Goal: Contribute content: Contribute content

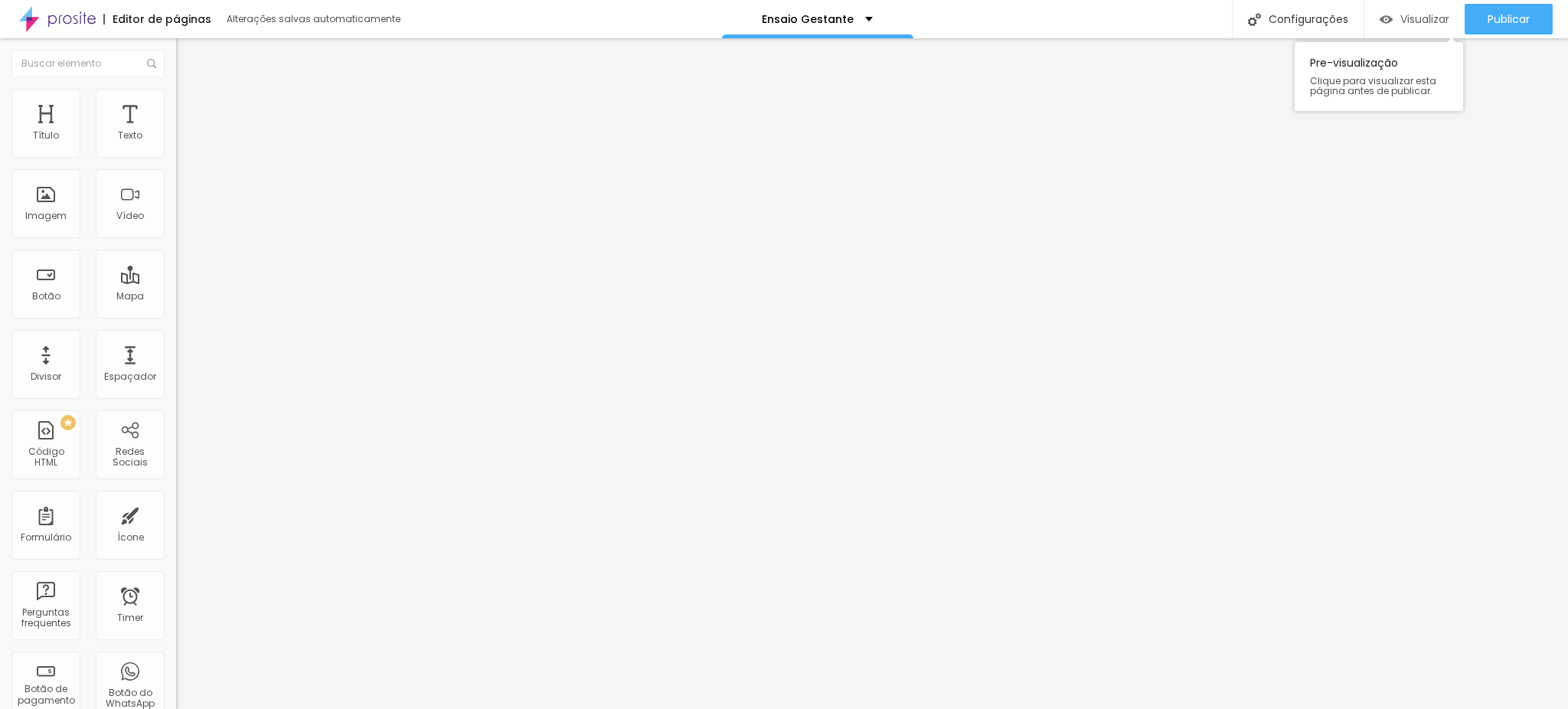
click at [1401, 16] on span "Visualizar" at bounding box center [1424, 18] width 49 height 12
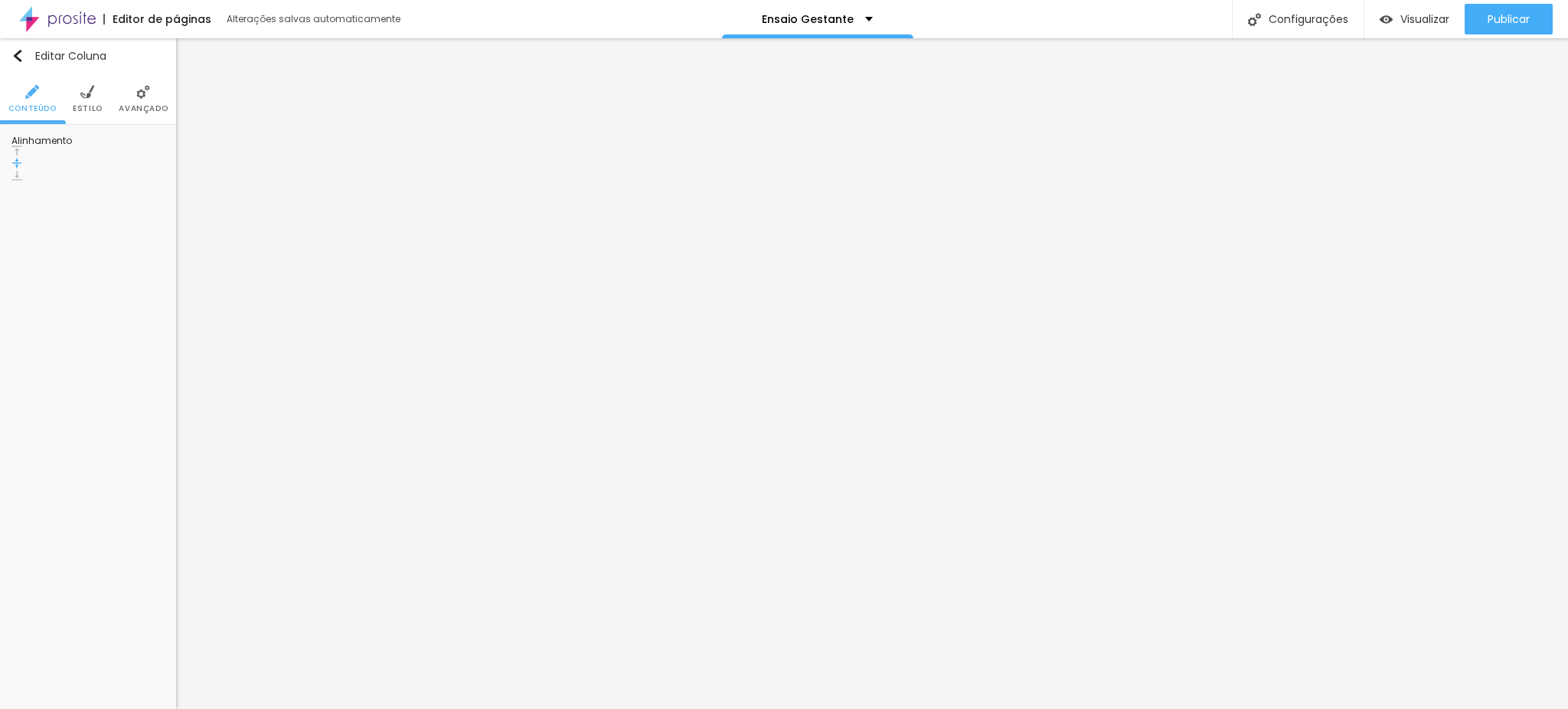
click at [71, 100] on ul "Conteúdo Estilo Avançado" at bounding box center [87, 100] width 176 height 51
click at [91, 100] on li "Estilo" at bounding box center [87, 99] width 30 height 51
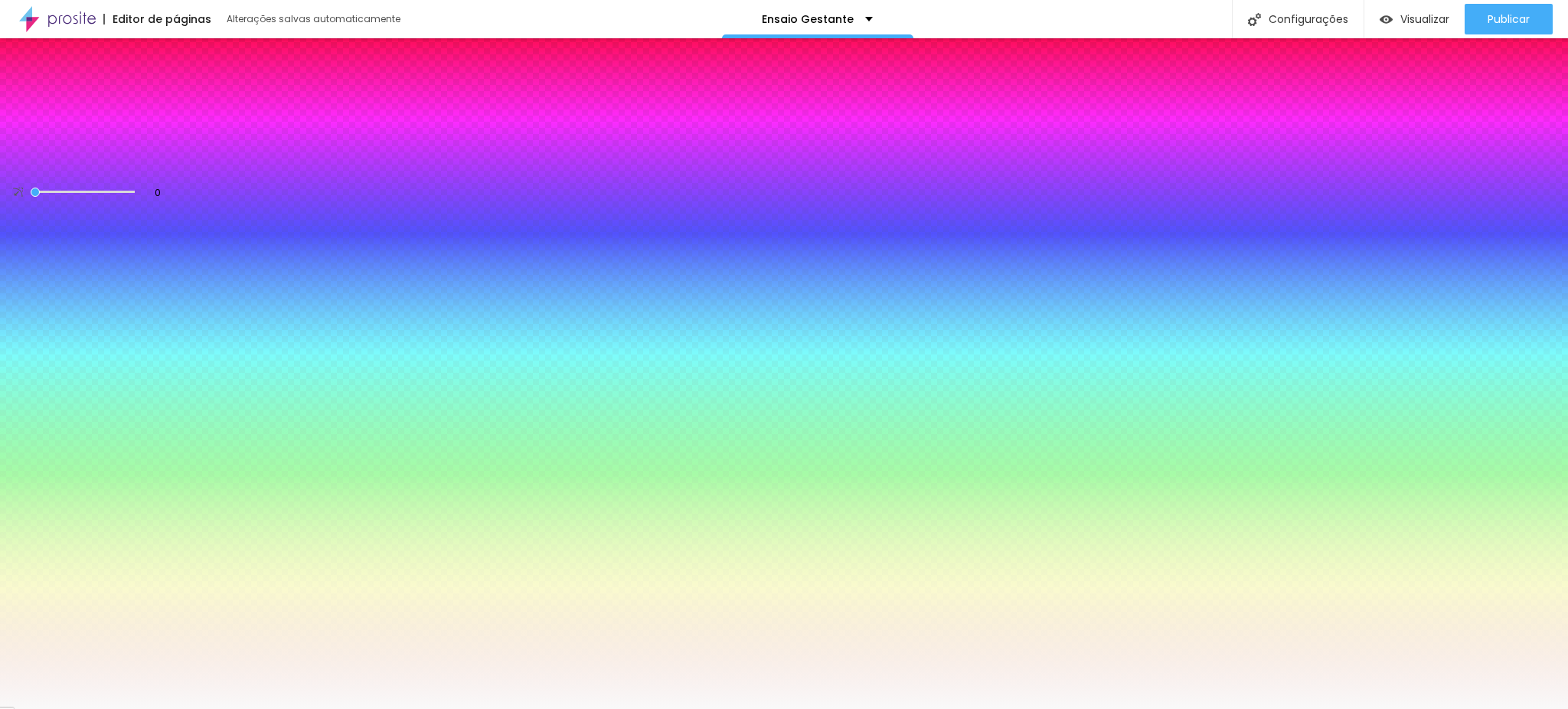
click at [140, 92] on img at bounding box center [143, 92] width 14 height 14
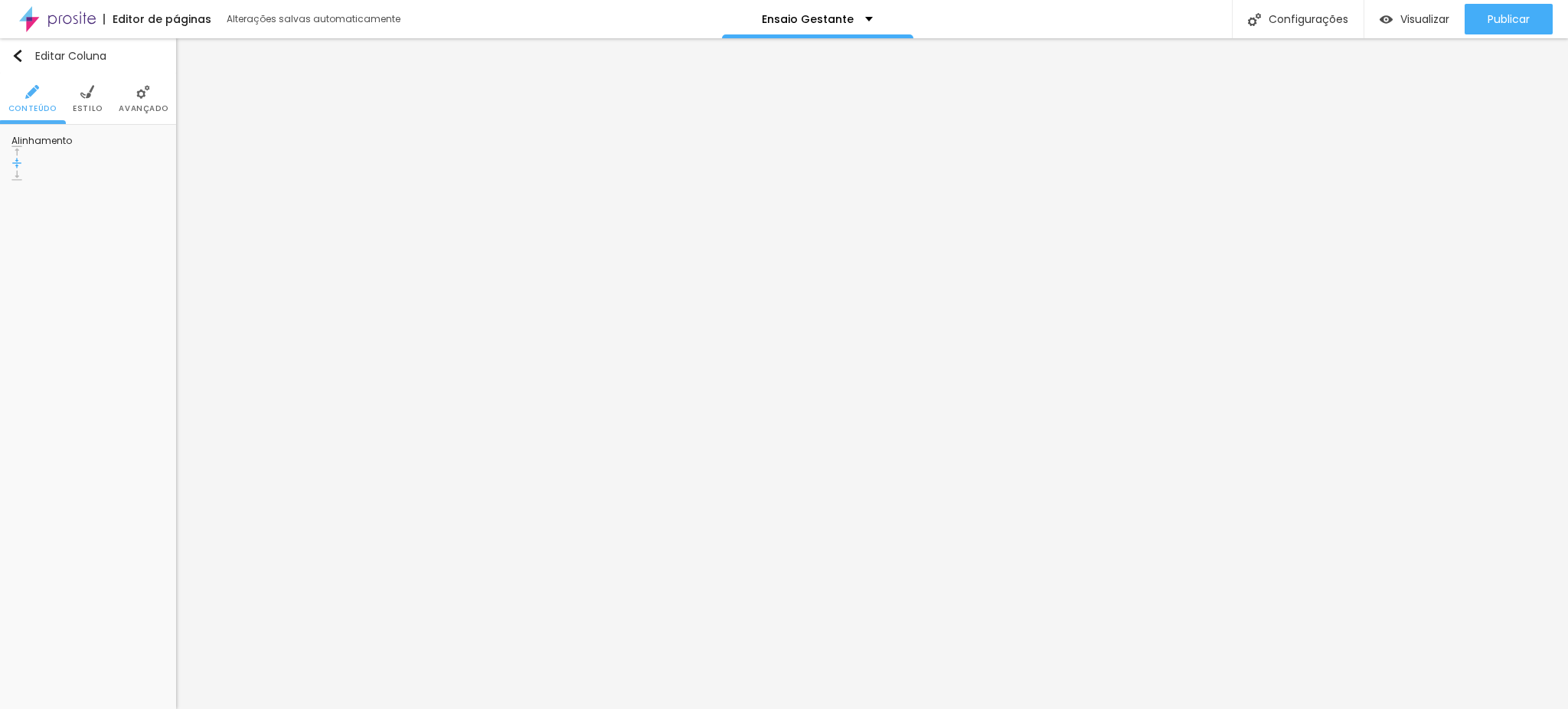
click at [139, 105] on span "Avançado" at bounding box center [143, 109] width 49 height 8
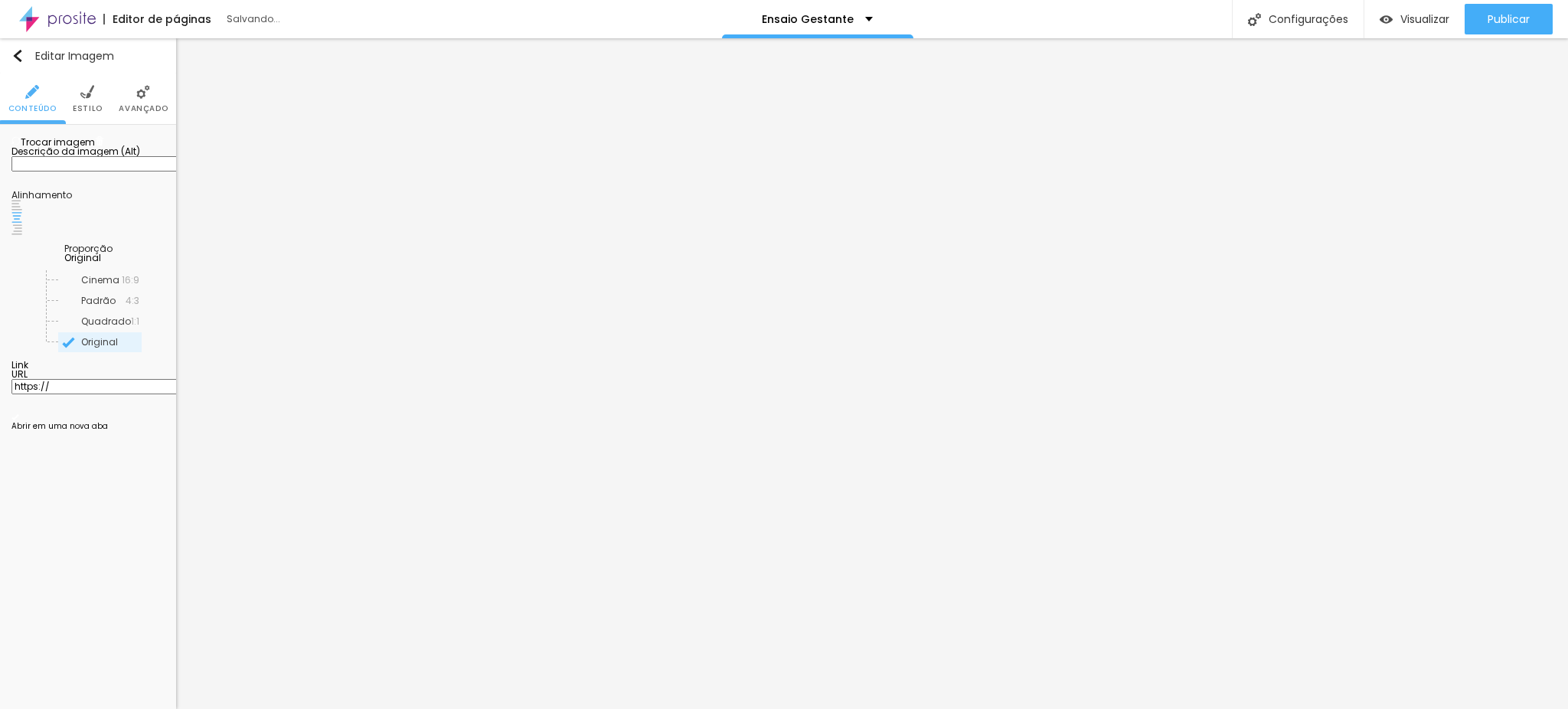
click at [21, 145] on img at bounding box center [15, 141] width 9 height 9
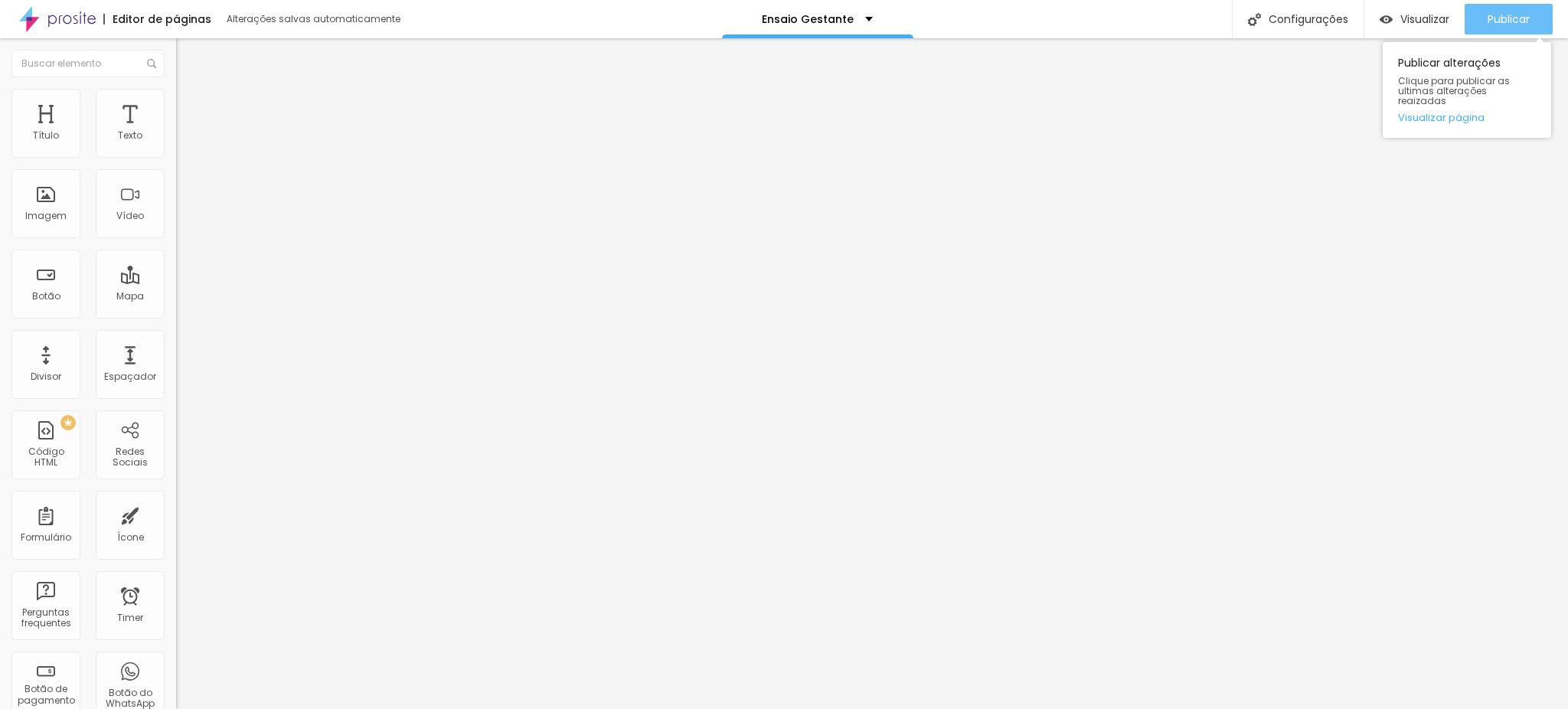
click at [1533, 24] on button "Publicar" at bounding box center [1509, 19] width 88 height 31
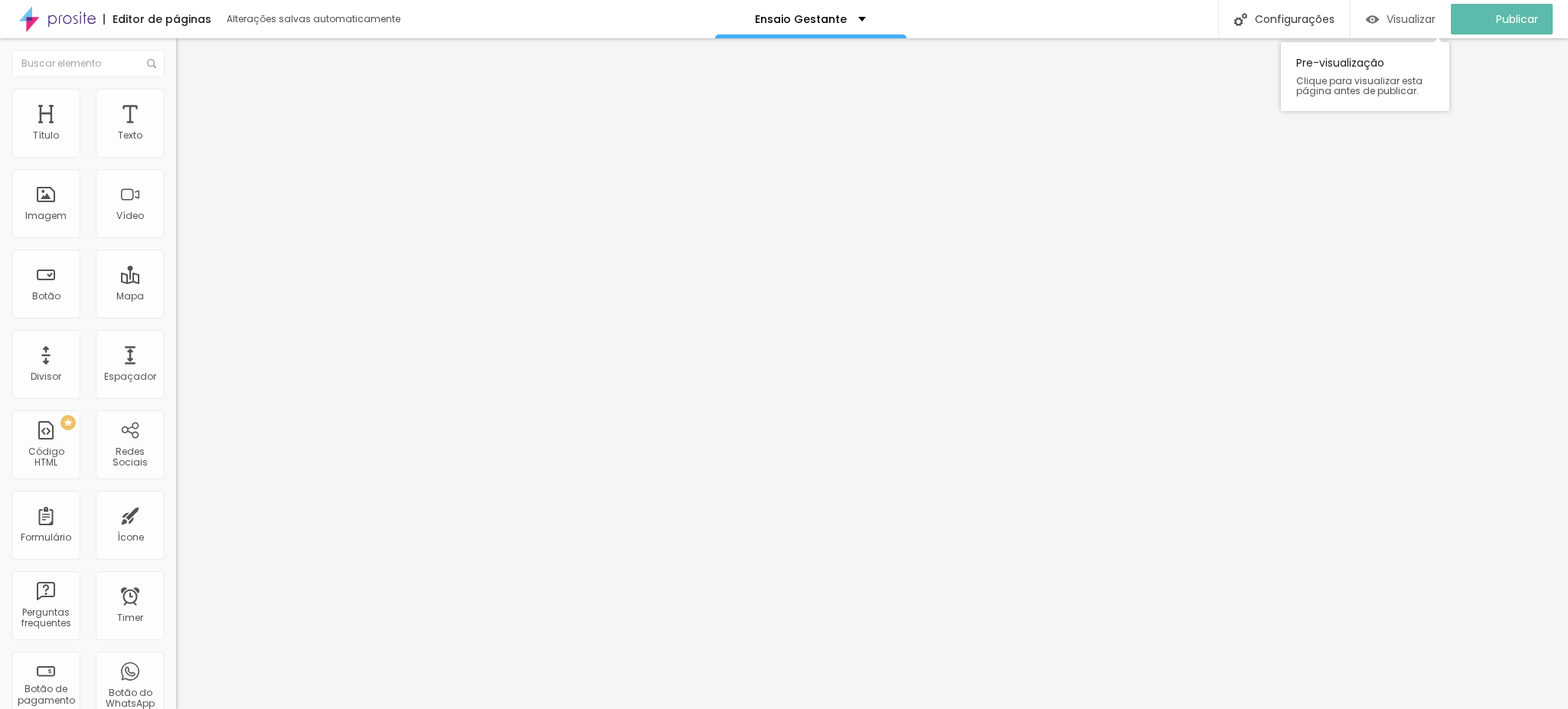
click at [1421, 22] on span "Visualizar" at bounding box center [1411, 18] width 49 height 12
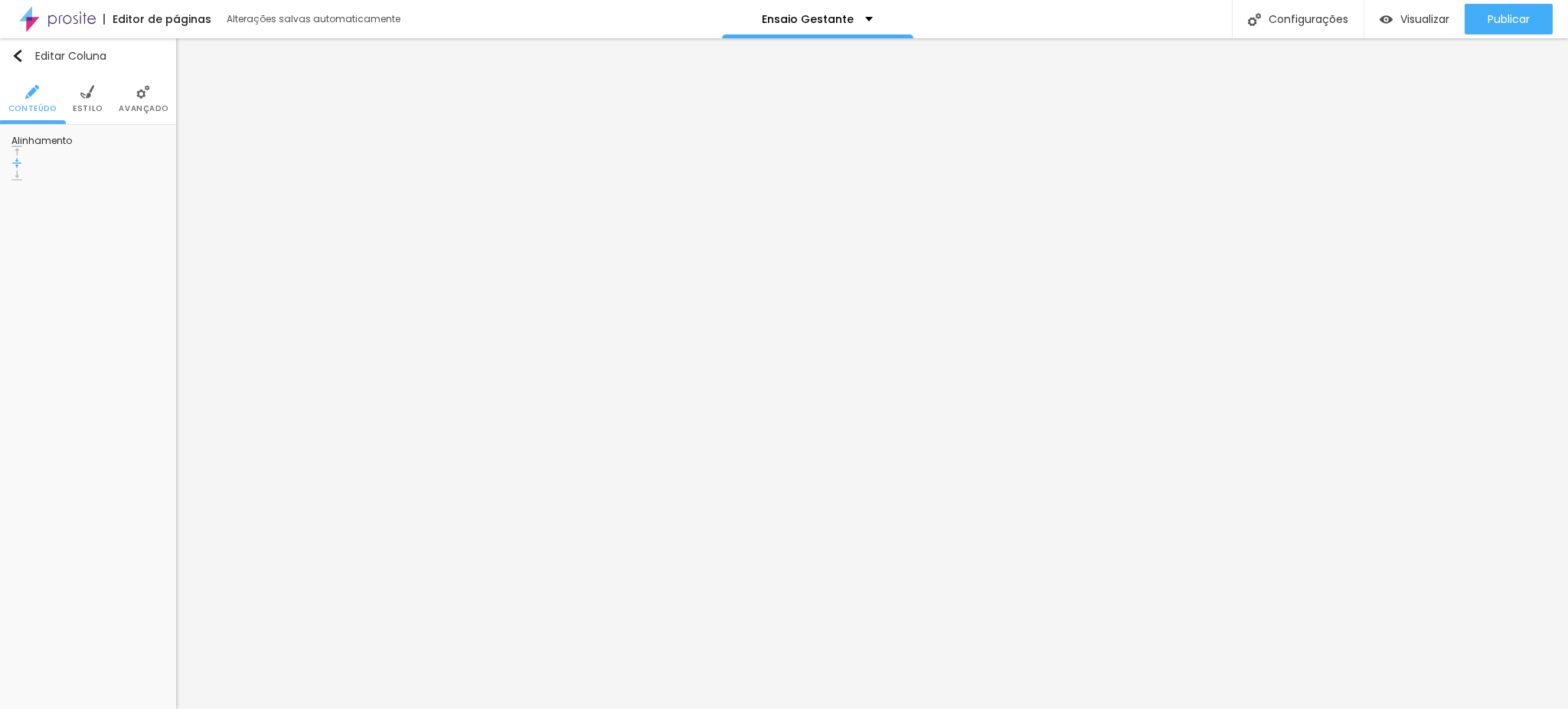
click at [140, 87] on img at bounding box center [143, 92] width 14 height 14
click at [142, 92] on img at bounding box center [143, 92] width 14 height 14
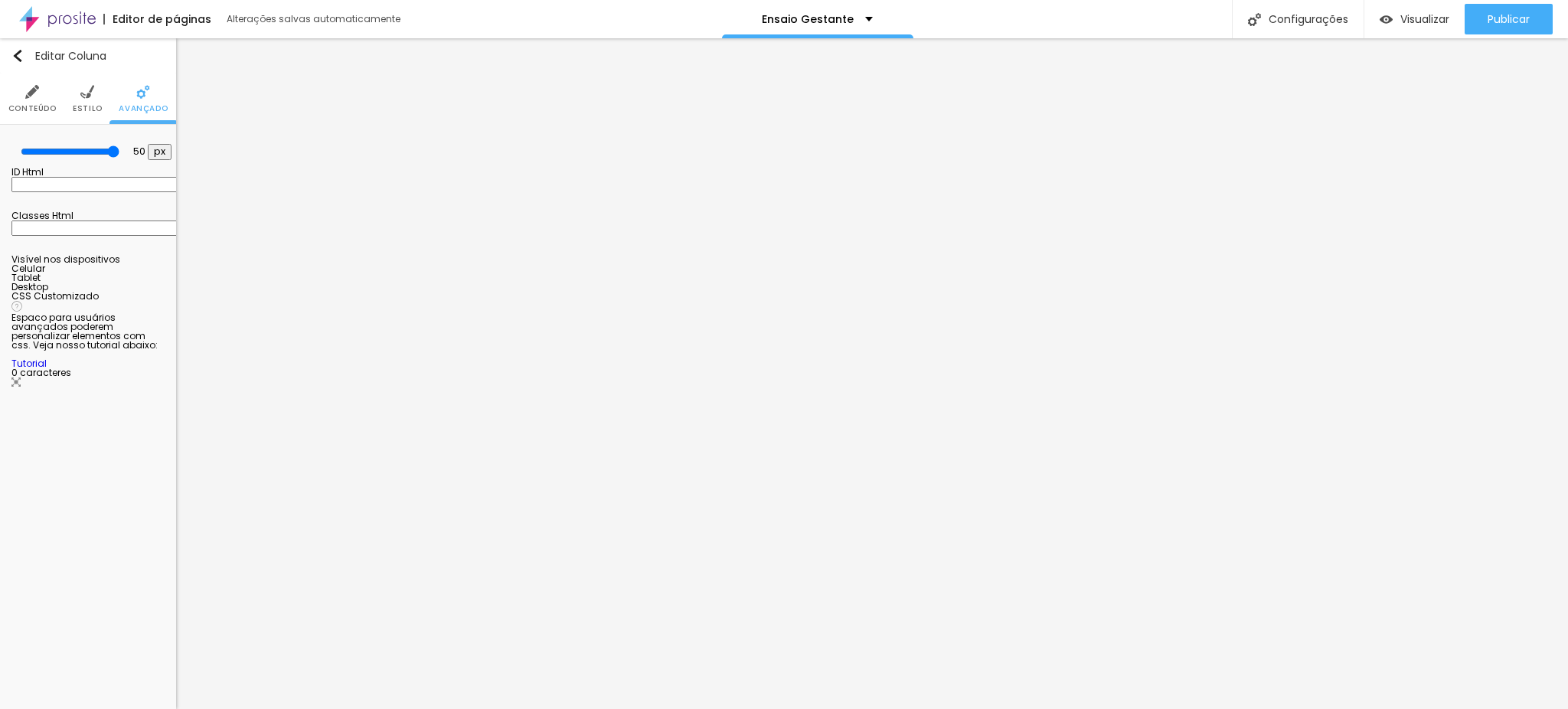
click at [142, 92] on img at bounding box center [143, 92] width 14 height 14
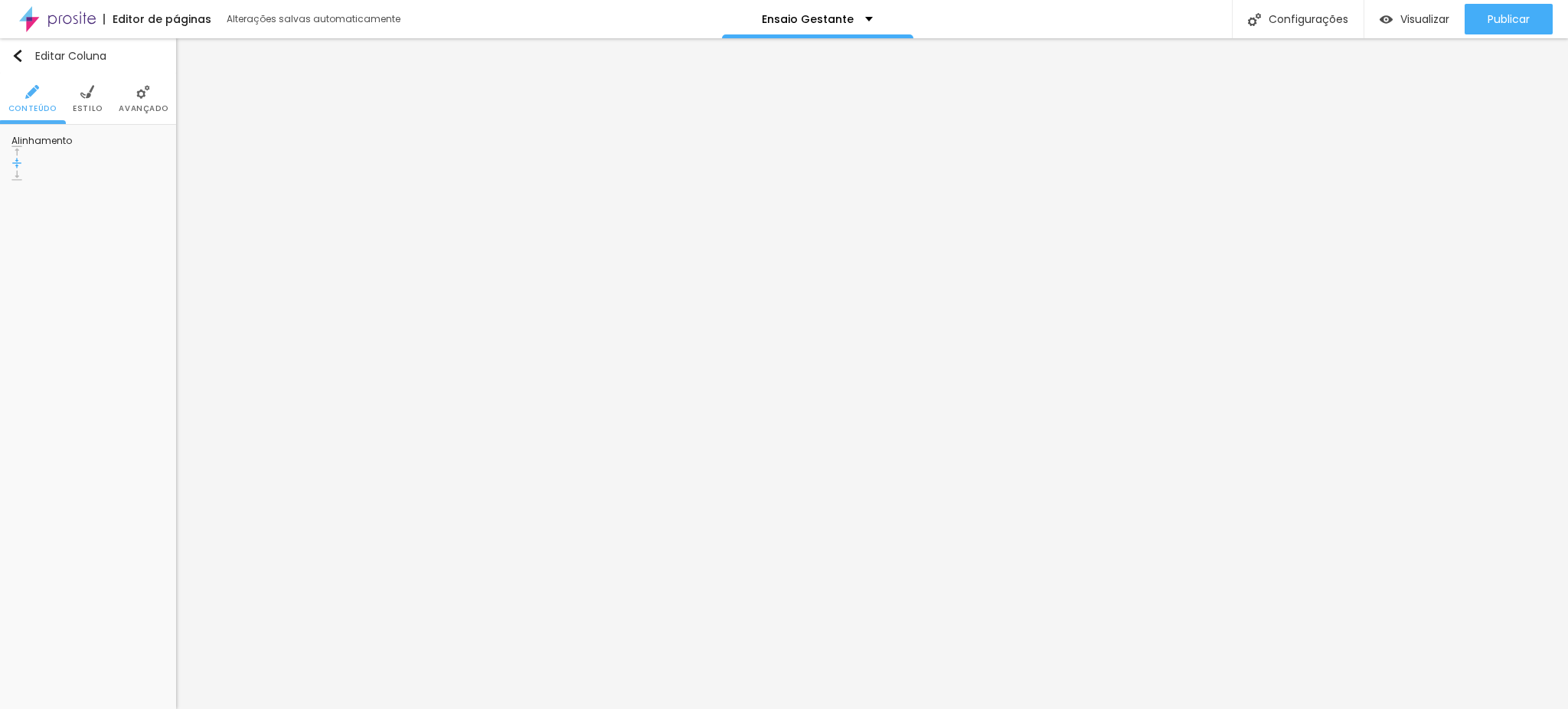
click at [147, 96] on img at bounding box center [143, 92] width 14 height 14
click at [130, 105] on span "Avançado" at bounding box center [143, 109] width 49 height 8
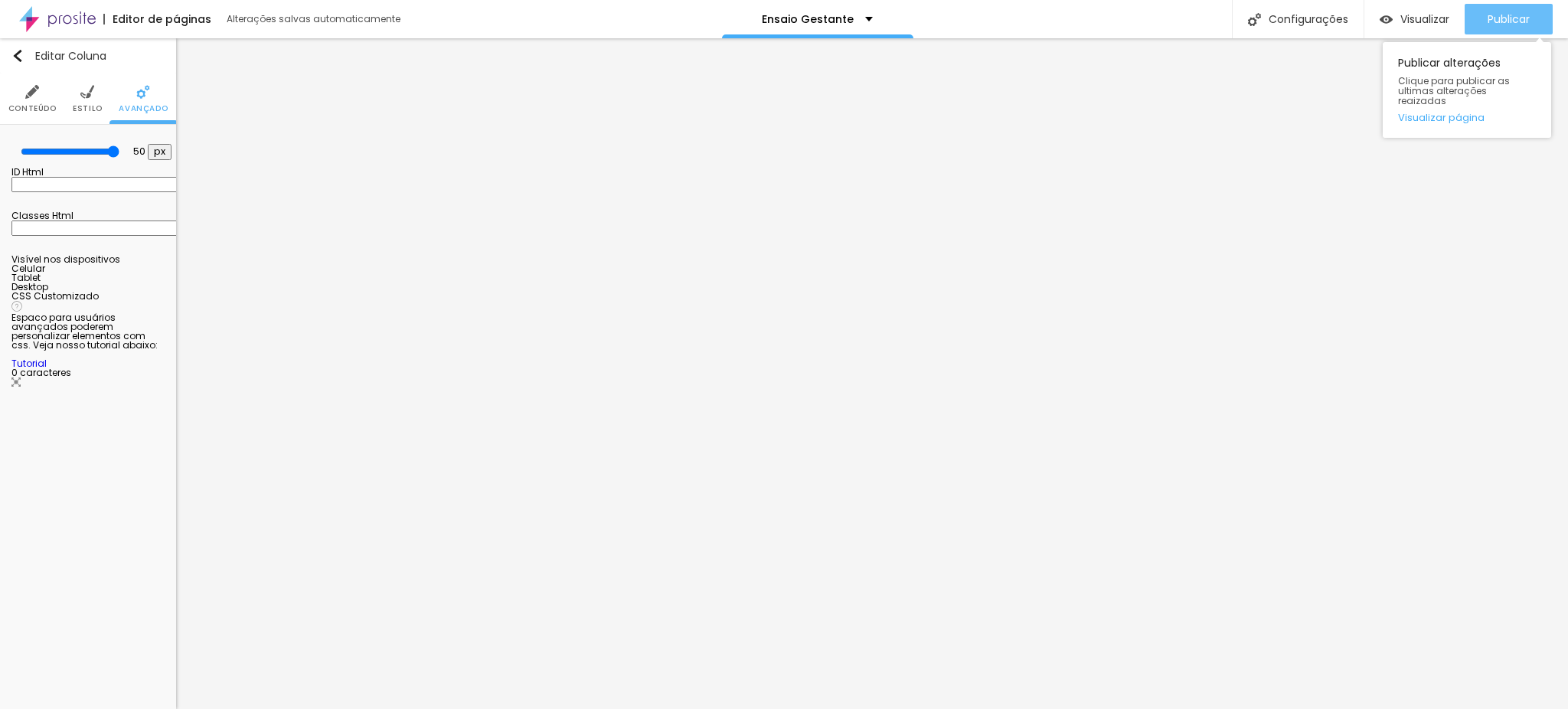
click at [1537, 25] on button "Publicar" at bounding box center [1509, 19] width 88 height 31
click at [1528, 18] on span "Publicar" at bounding box center [1508, 18] width 42 height 12
